Goal: Navigation & Orientation: Find specific page/section

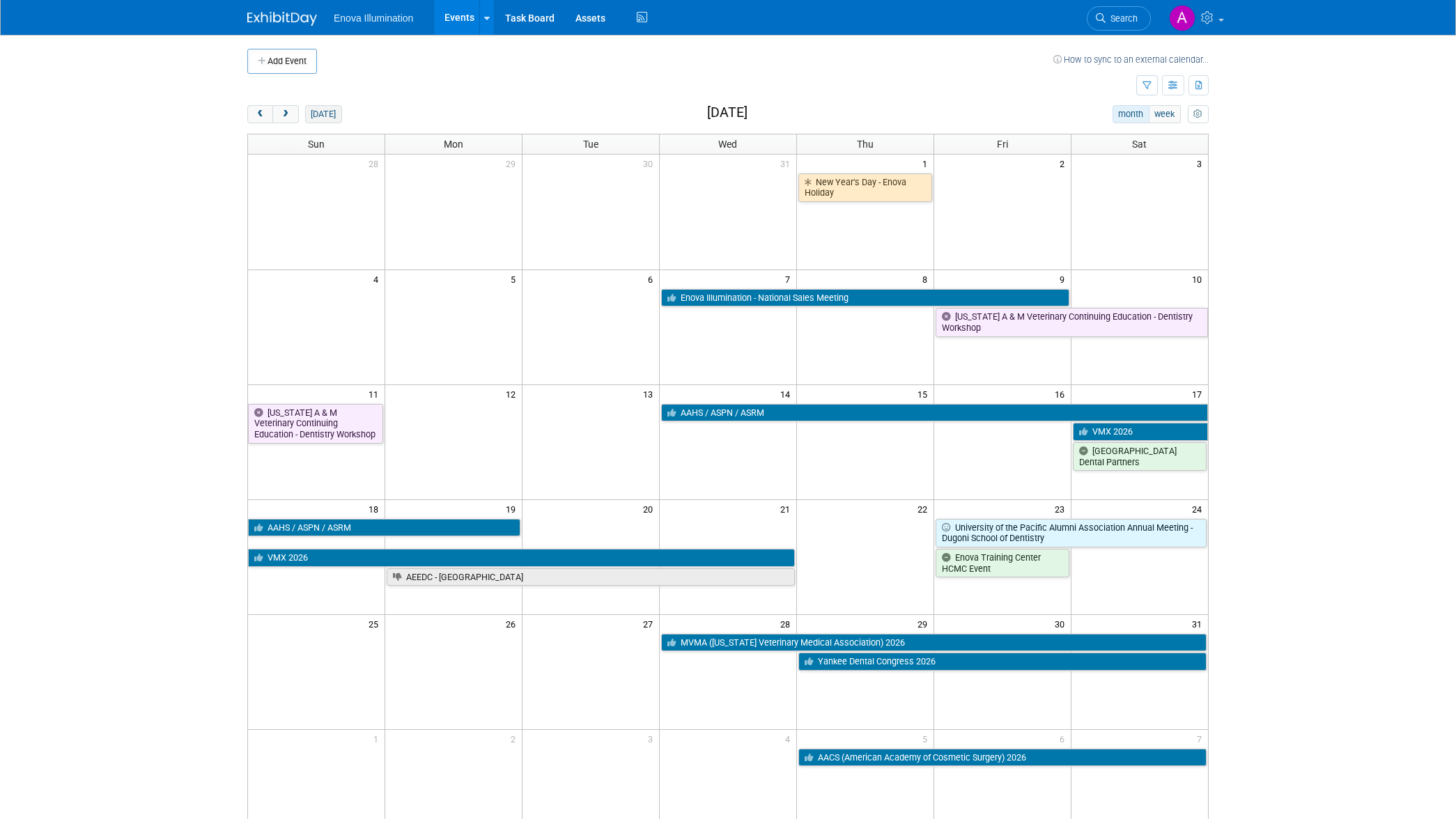
click at [320, 107] on button "[DATE]" at bounding box center [323, 114] width 37 height 18
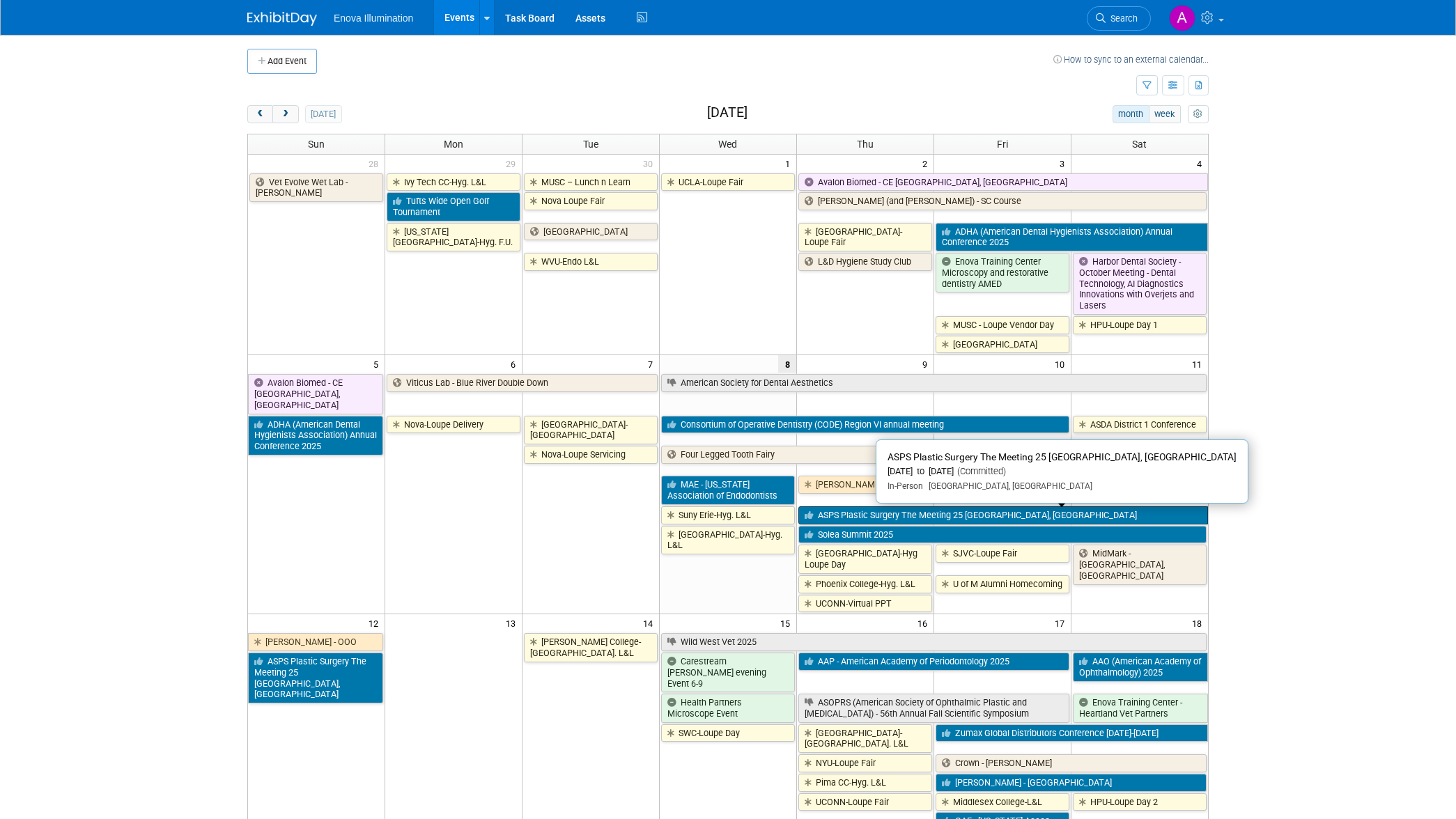
click at [890, 509] on link "ASPS Plastic Surgery The Meeting 25 [GEOGRAPHIC_DATA], [GEOGRAPHIC_DATA]" at bounding box center [1003, 515] width 410 height 18
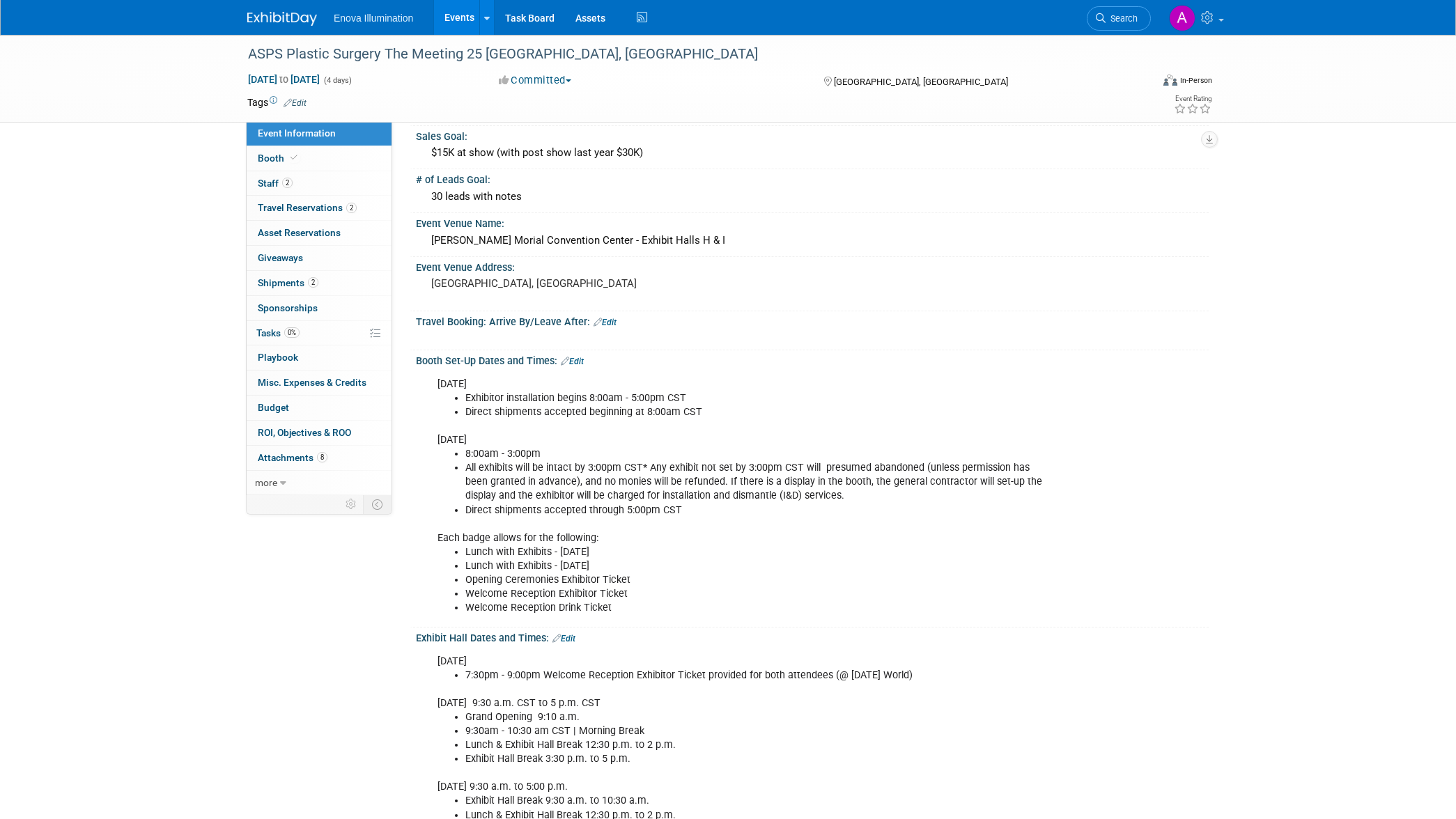
scroll to position [77, 0]
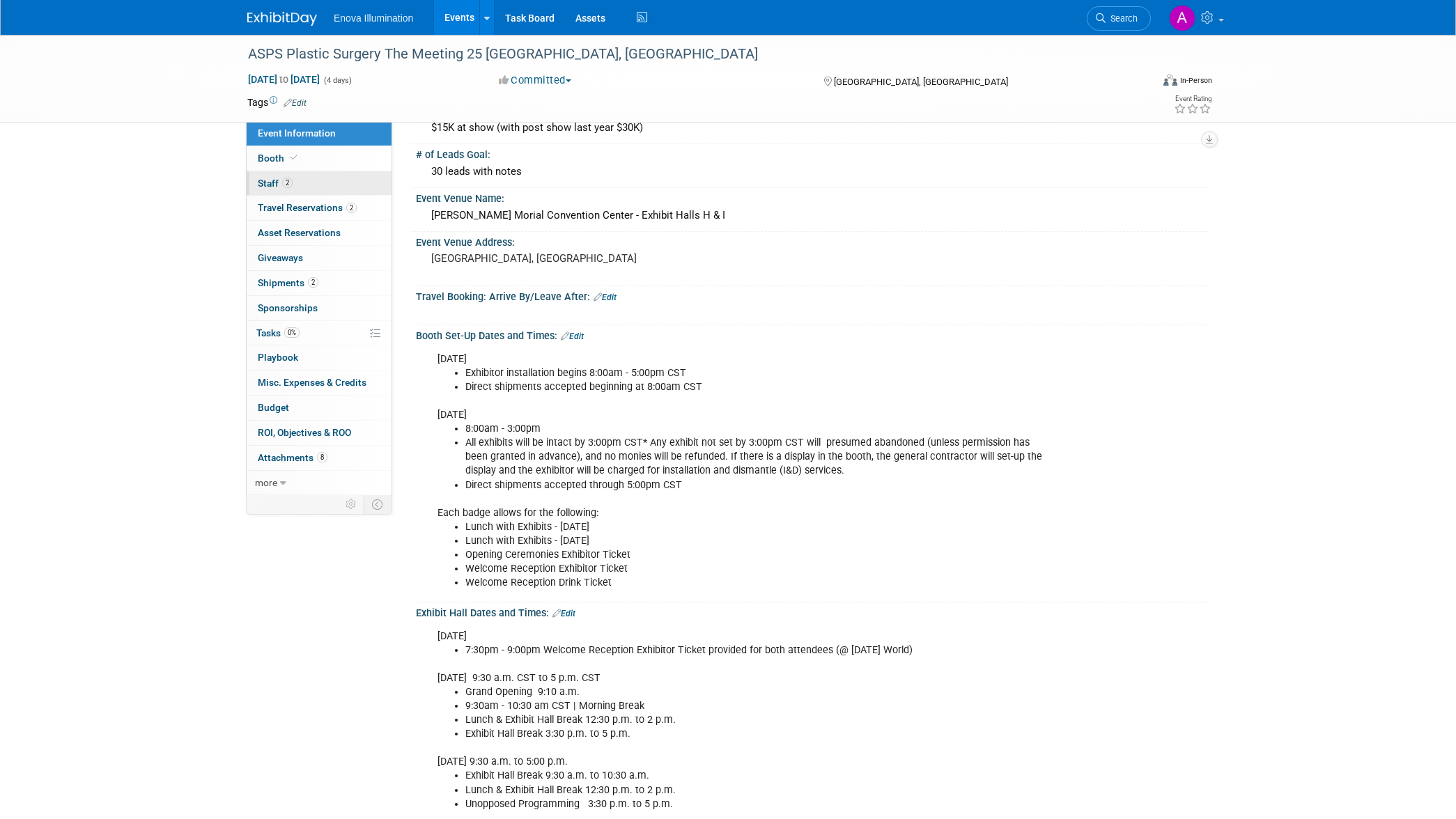
click at [322, 186] on link "2 Staff 2" at bounding box center [318, 184] width 145 height 24
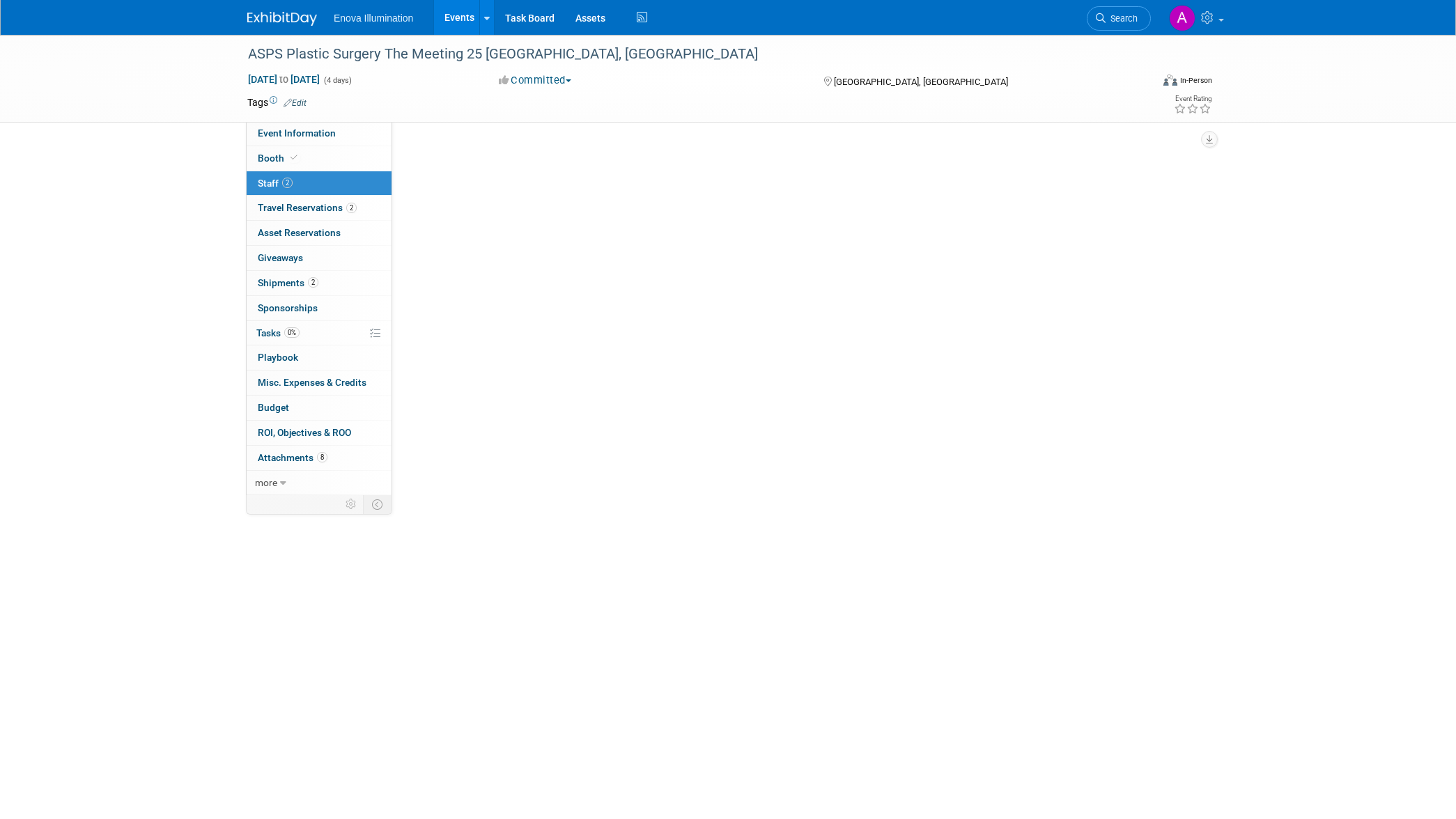
scroll to position [0, 0]
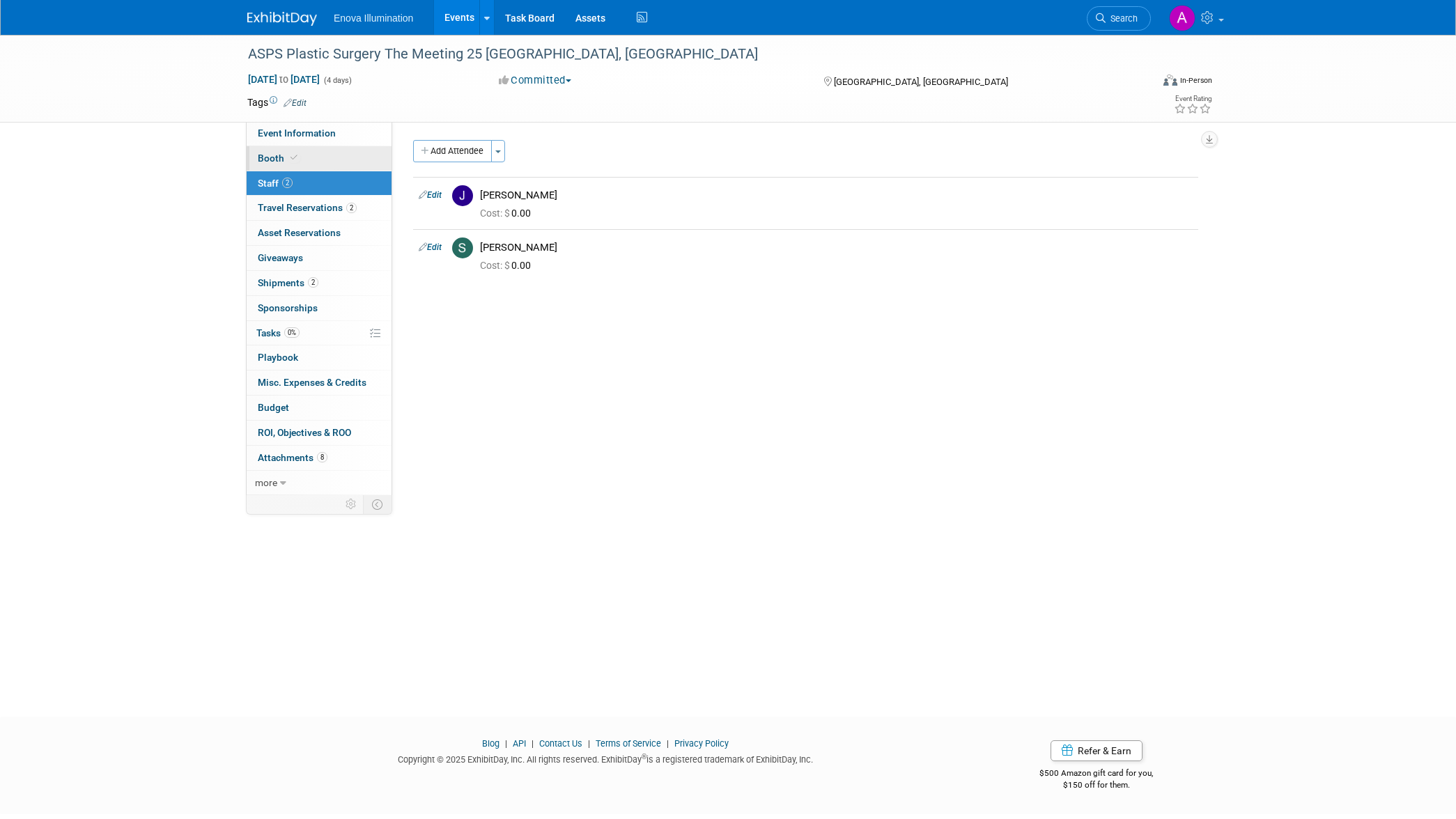
click at [325, 165] on link "Booth" at bounding box center [318, 158] width 145 height 24
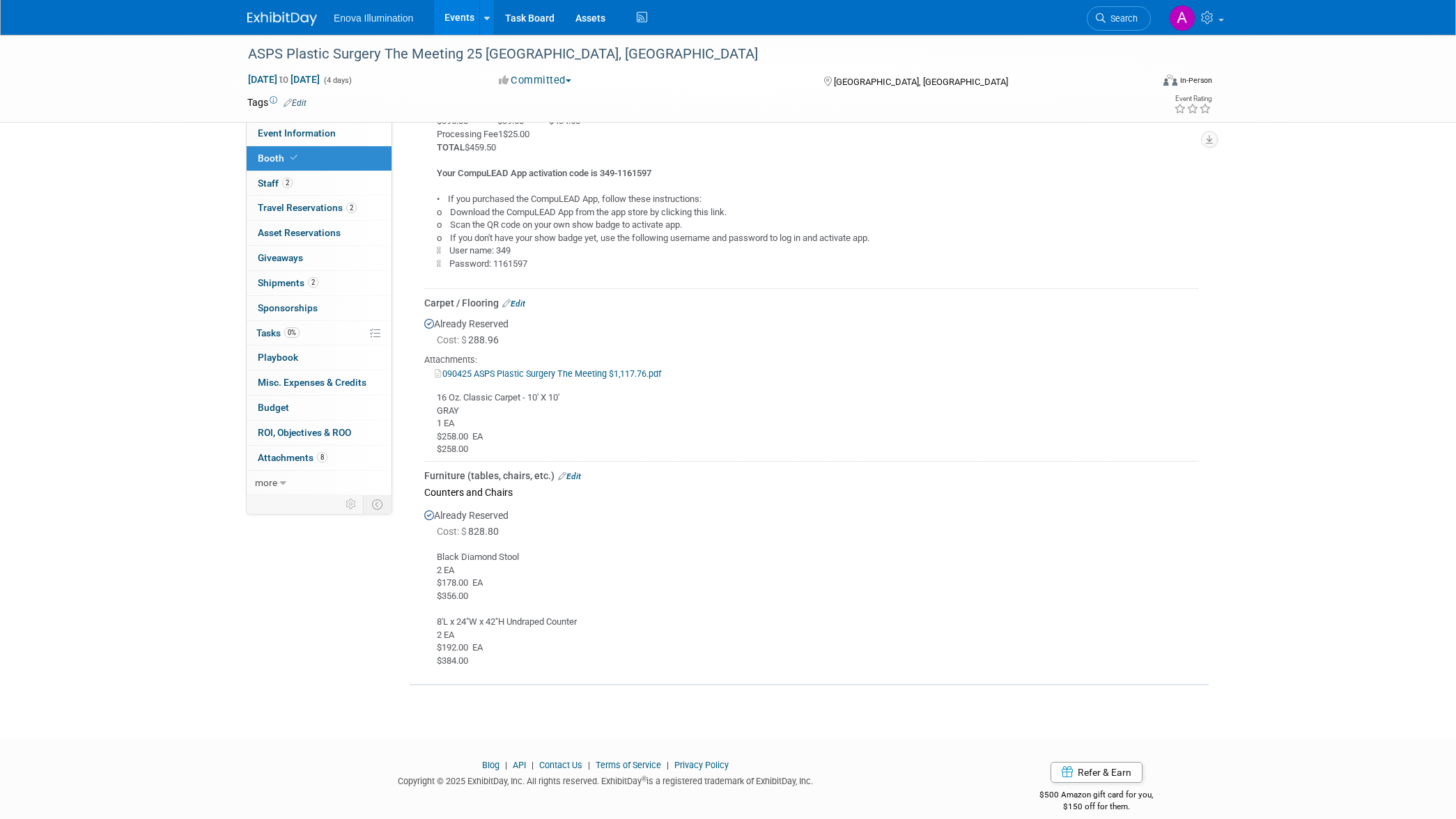
scroll to position [806, 0]
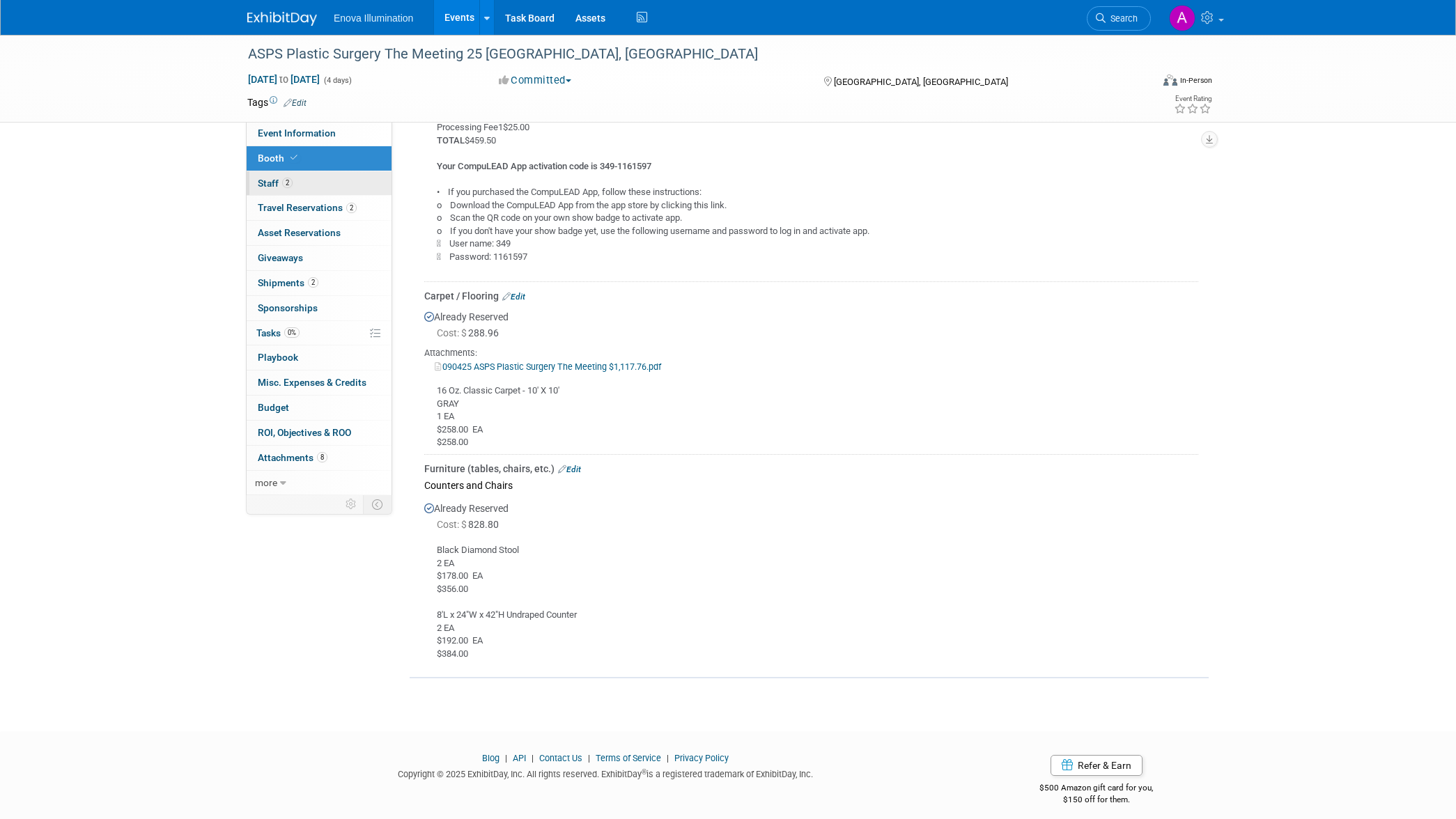
click at [298, 191] on link "2 Staff 2" at bounding box center [318, 184] width 145 height 24
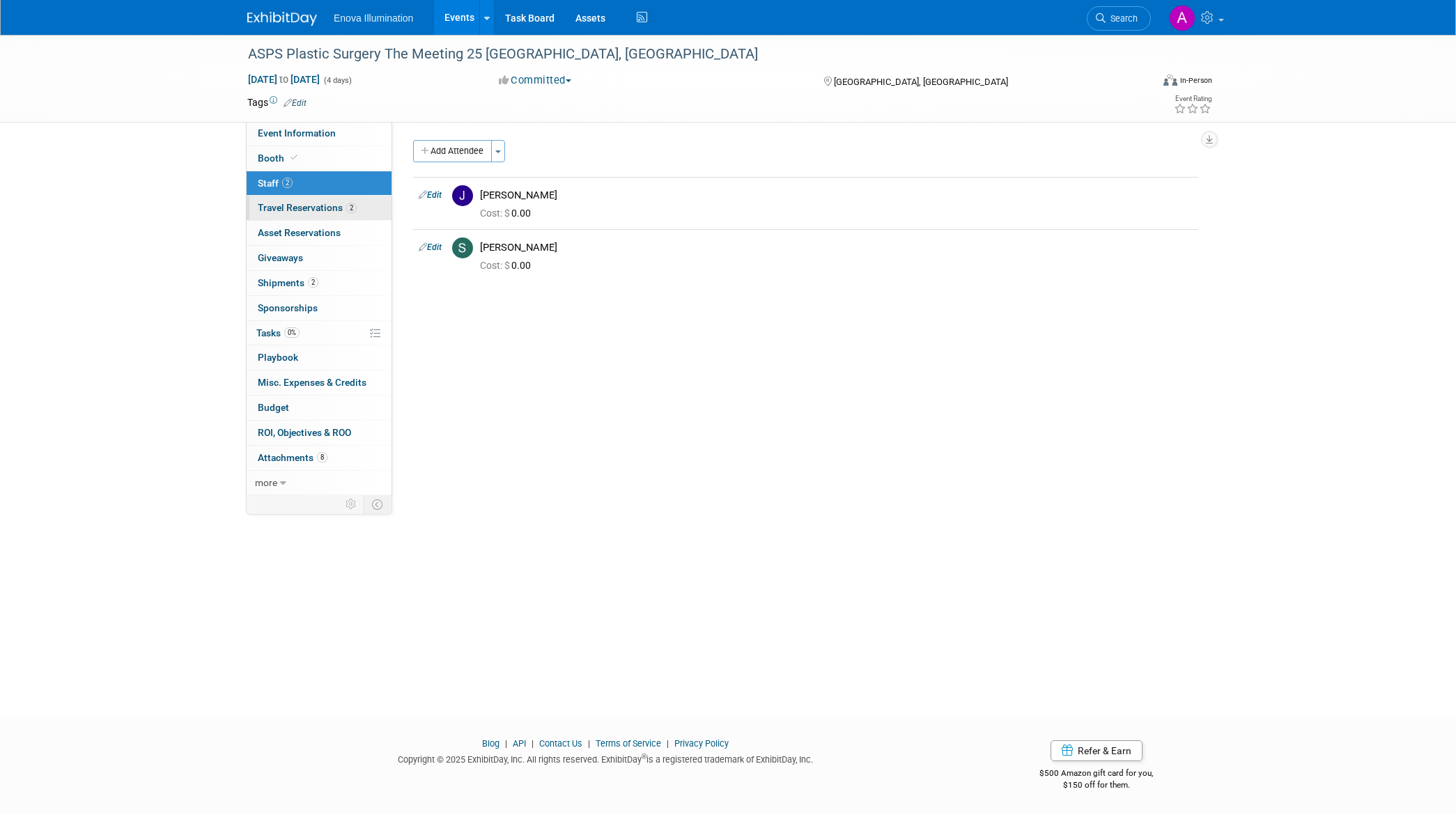
click at [302, 201] on link "2 Travel Reservations 2" at bounding box center [318, 208] width 145 height 24
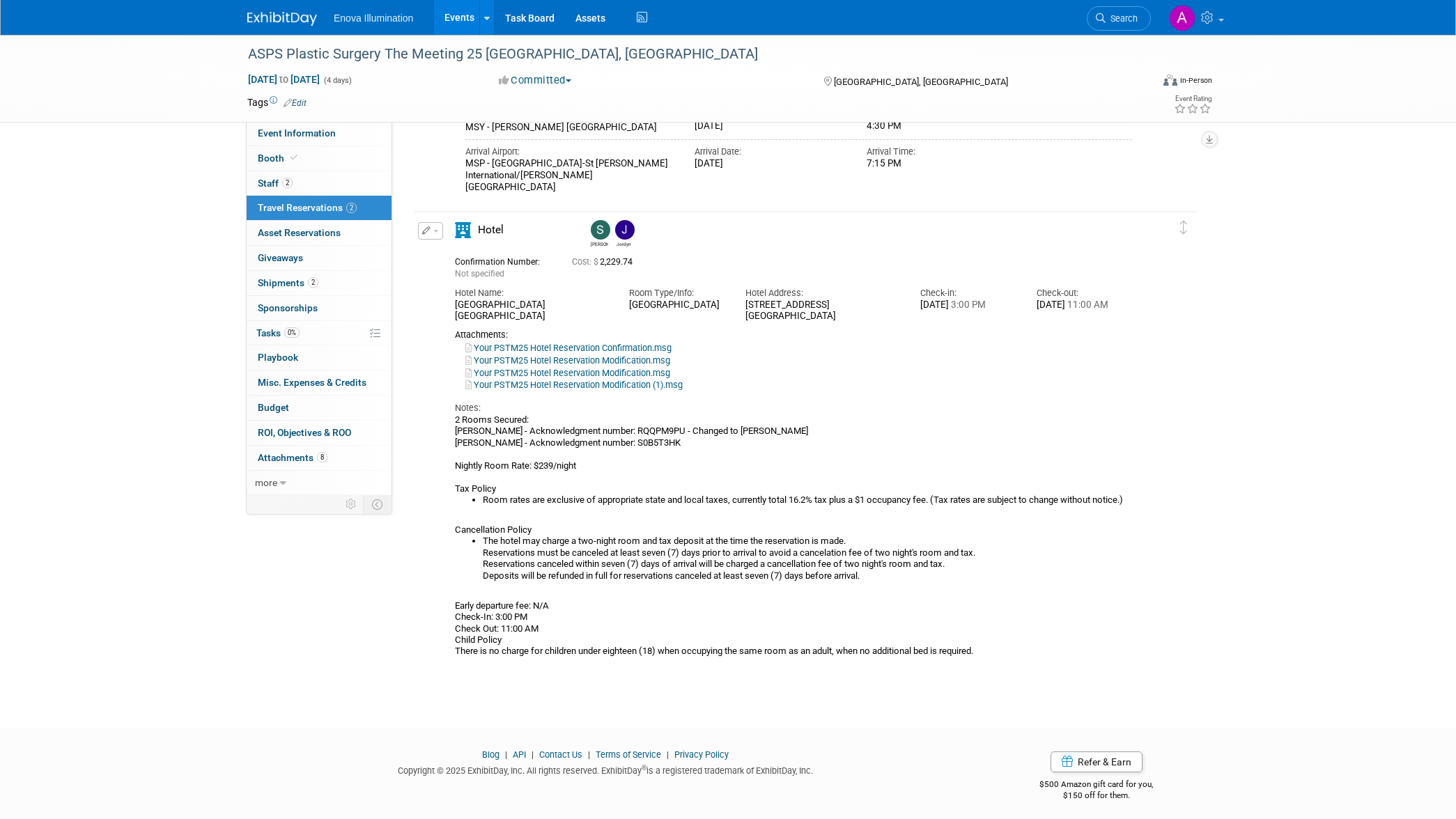
scroll to position [321, 0]
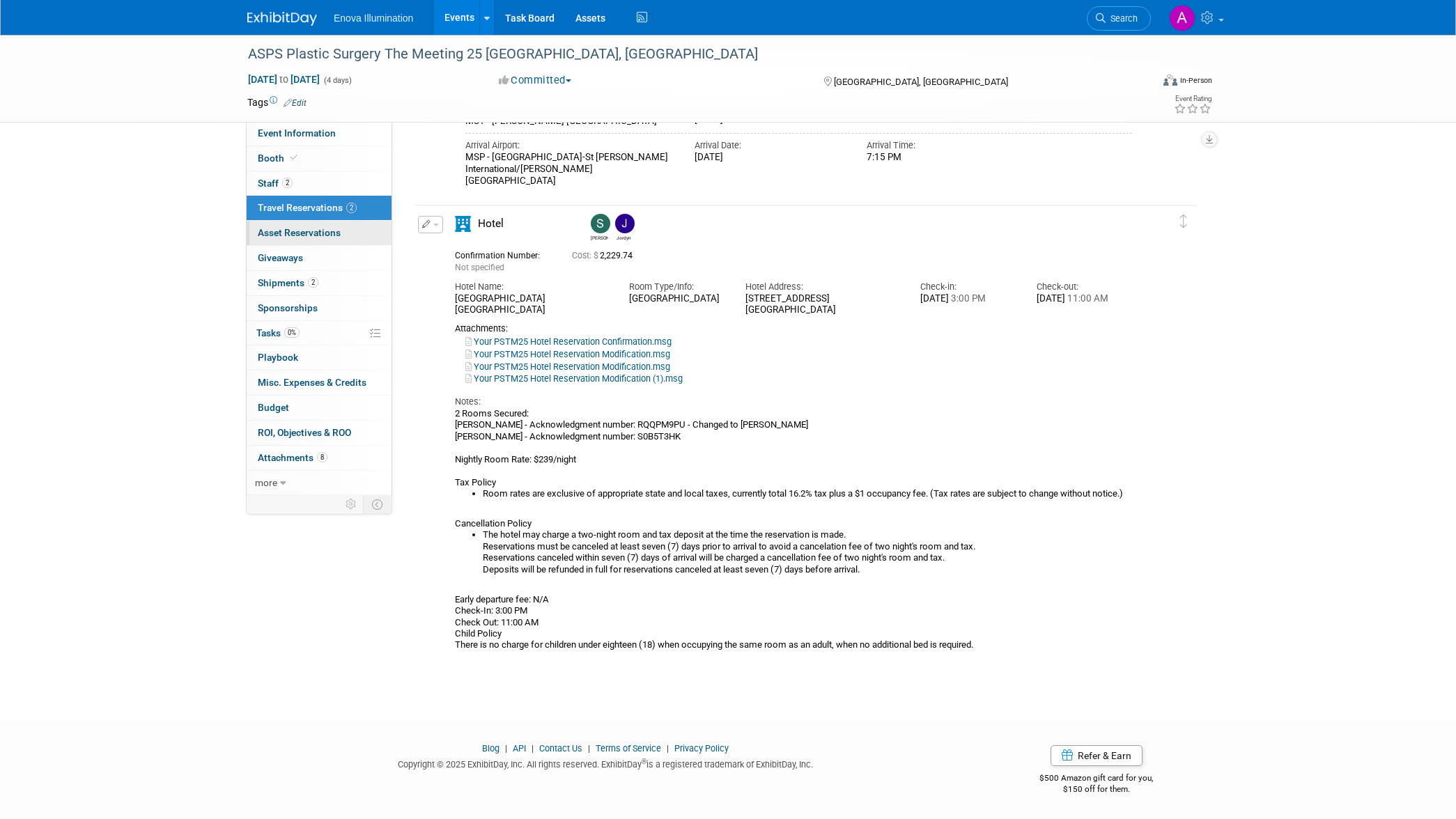
click at [331, 225] on link "0 Asset Reservations 0" at bounding box center [318, 233] width 145 height 24
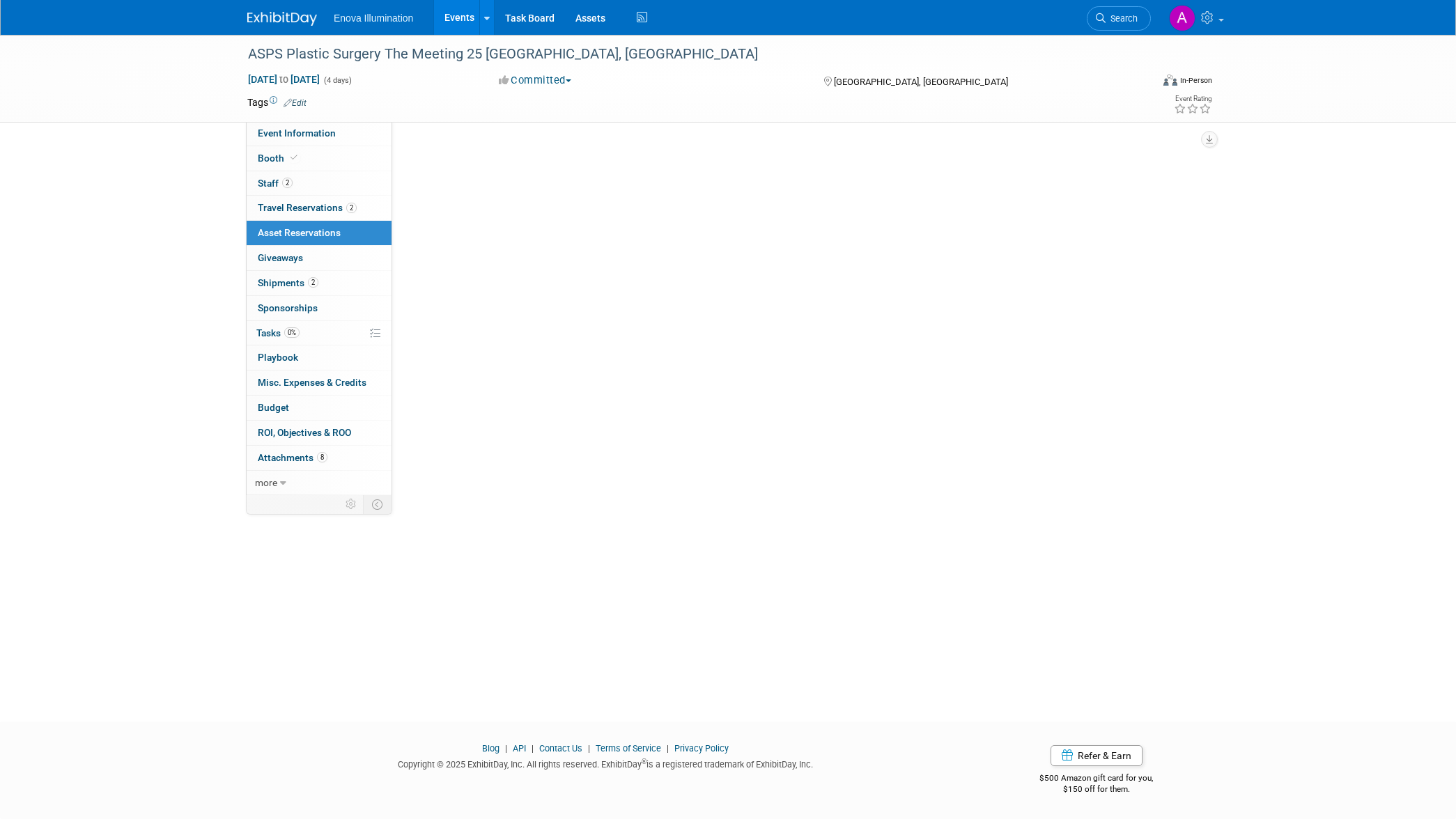
scroll to position [0, 0]
click at [345, 281] on link "2 Shipments 2" at bounding box center [318, 283] width 145 height 24
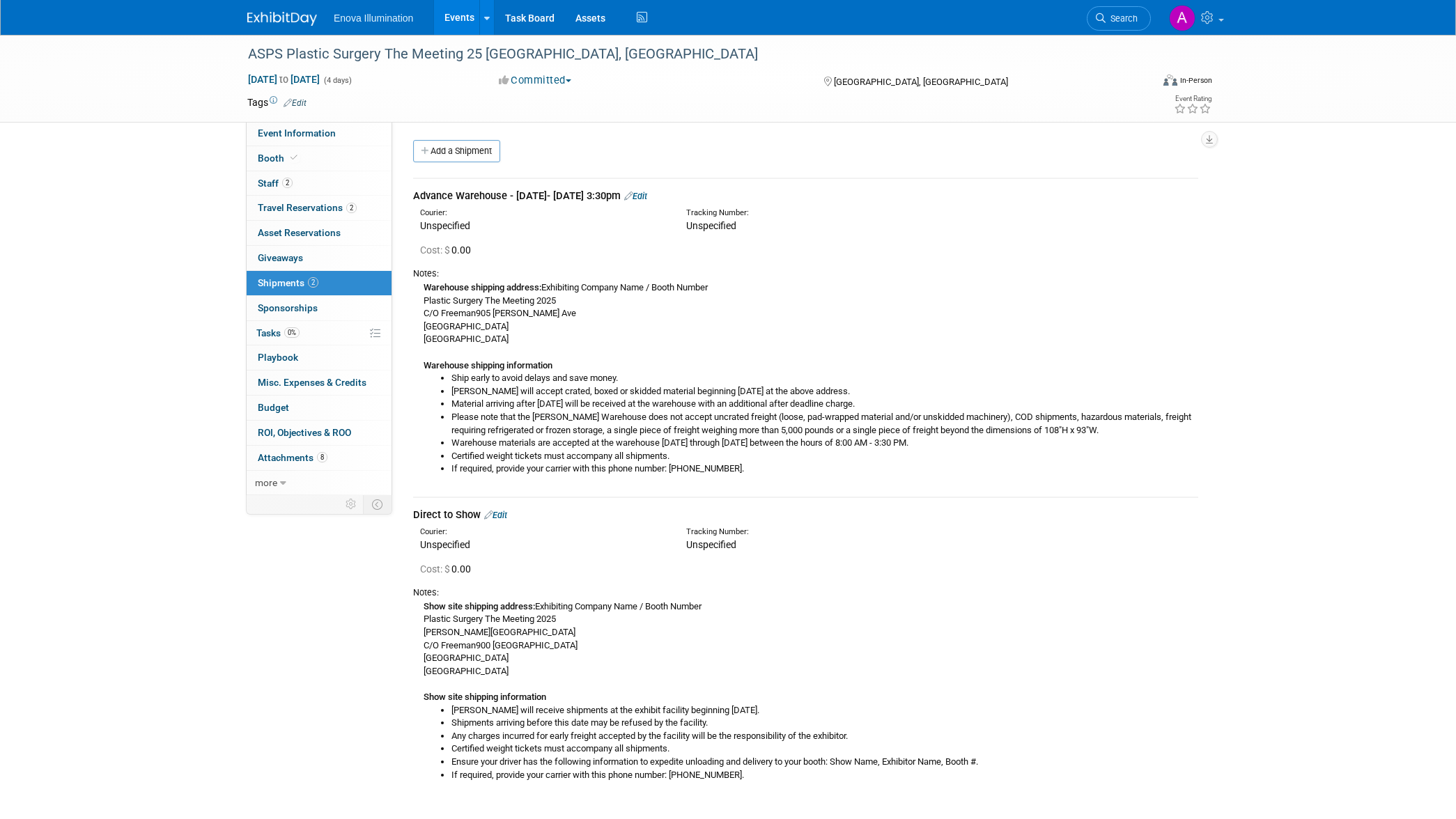
scroll to position [134, 0]
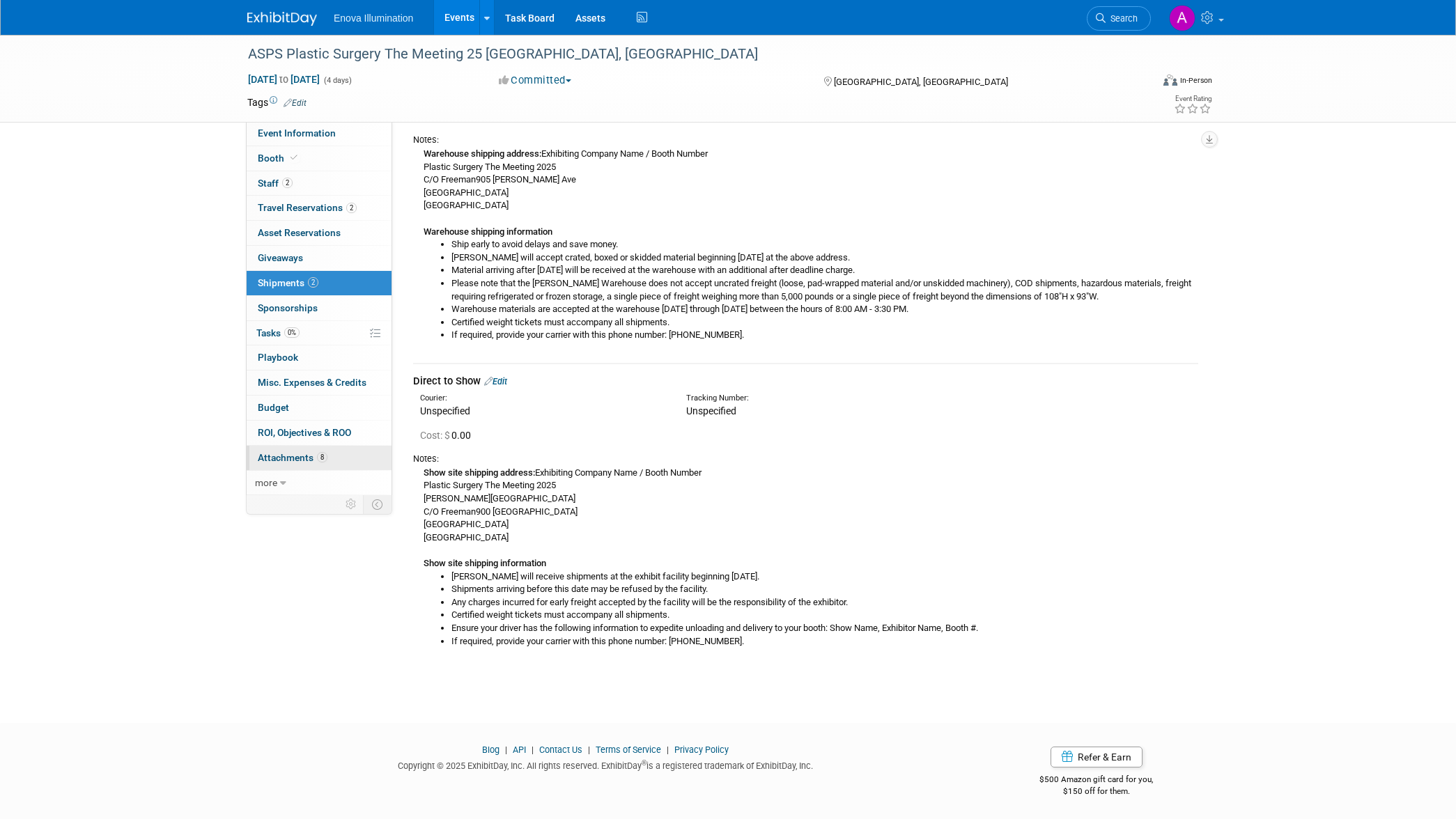
click at [318, 455] on span "8" at bounding box center [322, 457] width 10 height 10
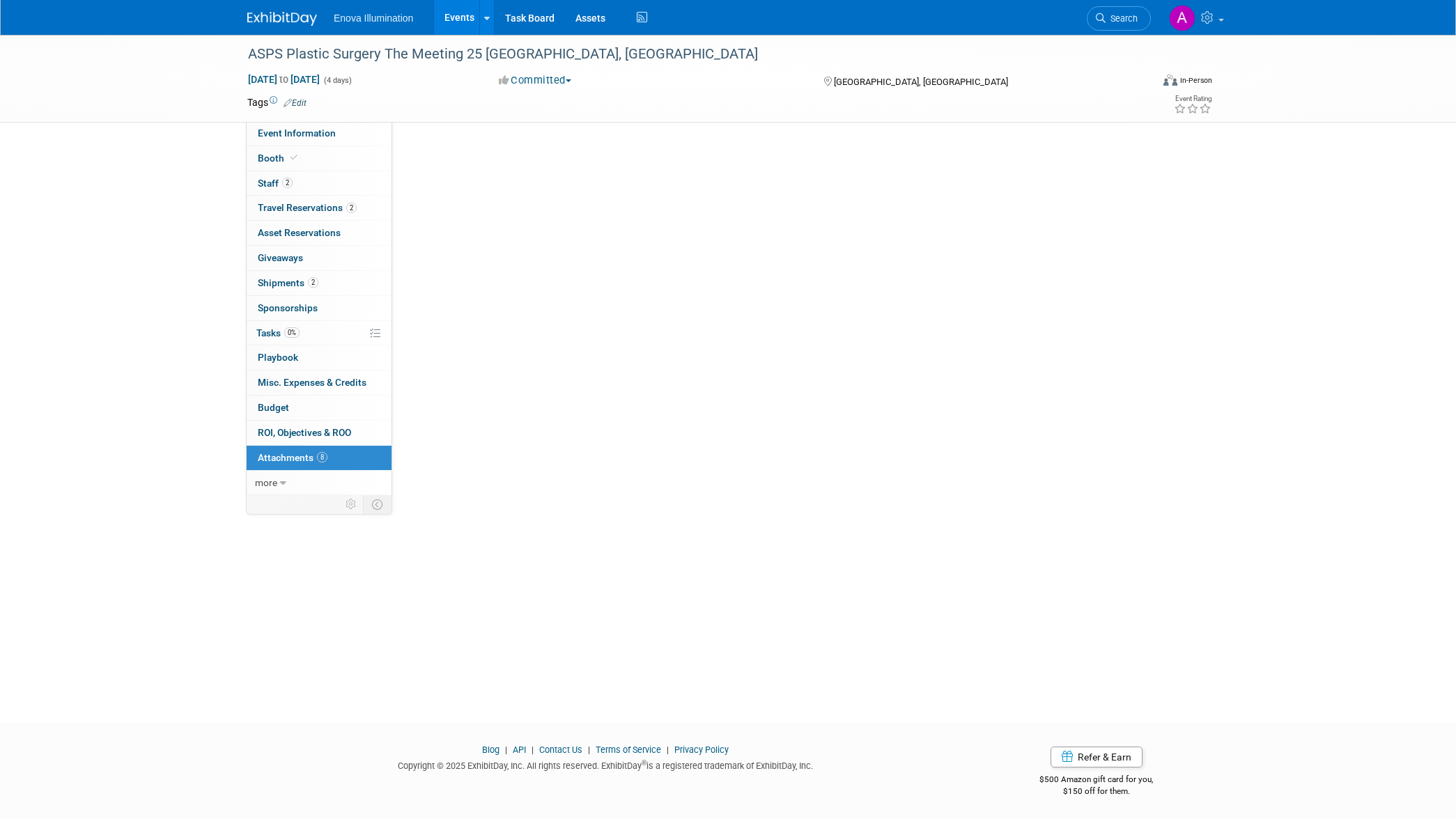
scroll to position [0, 0]
